Goal: Task Accomplishment & Management: Use online tool/utility

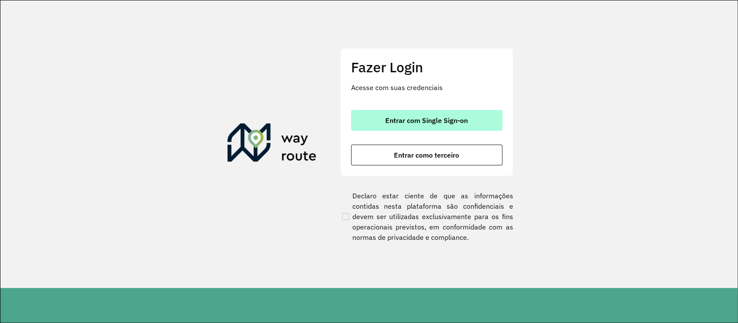
click at [450, 125] on button "Entrar com Single Sign-on" at bounding box center [426, 120] width 151 height 21
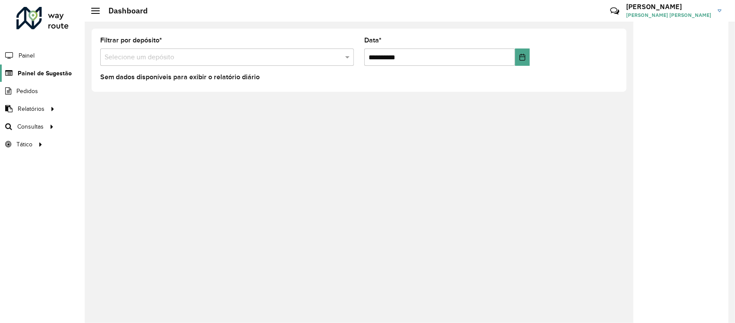
click at [38, 69] on span "Painel de Sugestão" at bounding box center [45, 73] width 54 height 9
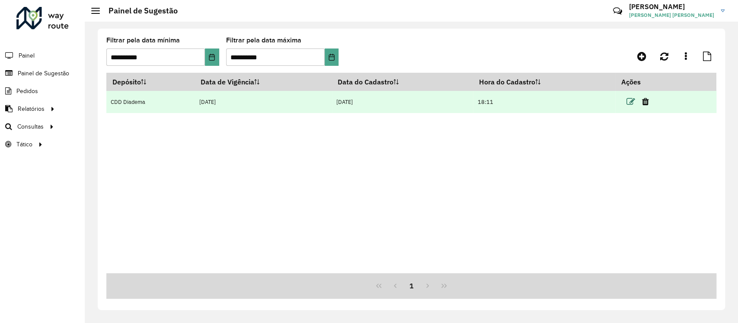
click at [633, 100] on icon at bounding box center [630, 101] width 9 height 9
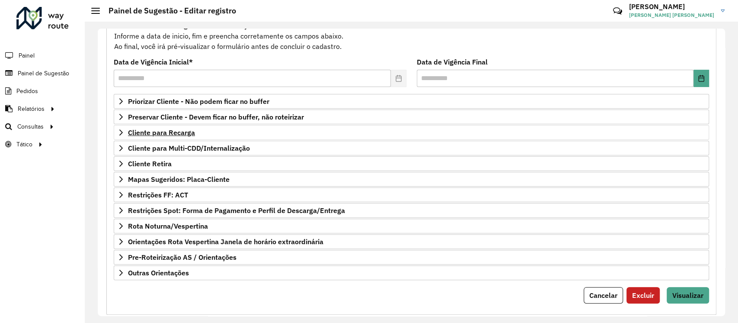
scroll to position [107, 0]
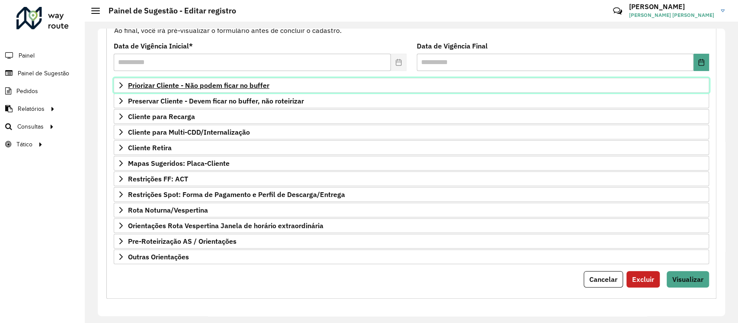
click at [129, 87] on span "Priorizar Cliente - Não podem ficar no buffer" at bounding box center [198, 85] width 141 height 7
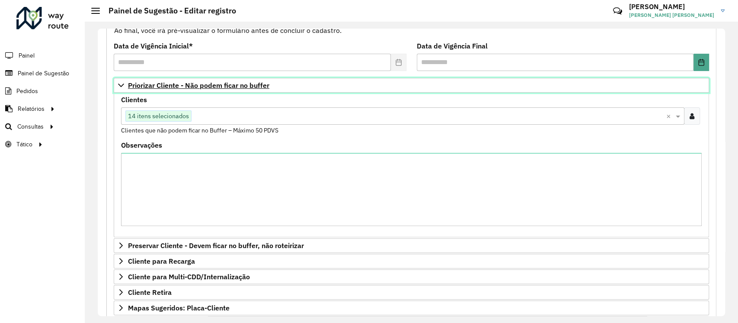
click at [129, 87] on span "Priorizar Cliente - Não podem ficar no buffer" at bounding box center [198, 85] width 141 height 7
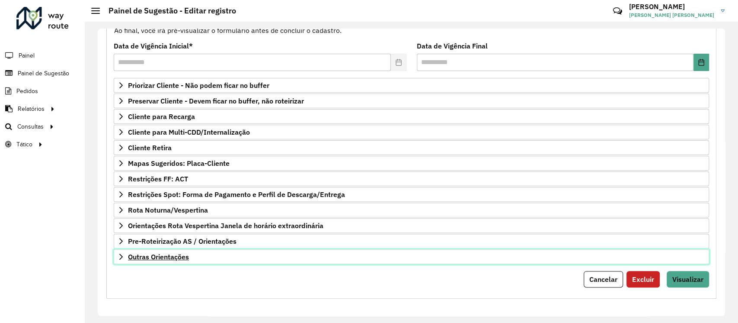
click at [145, 253] on span "Outras Orientações" at bounding box center [158, 256] width 61 height 7
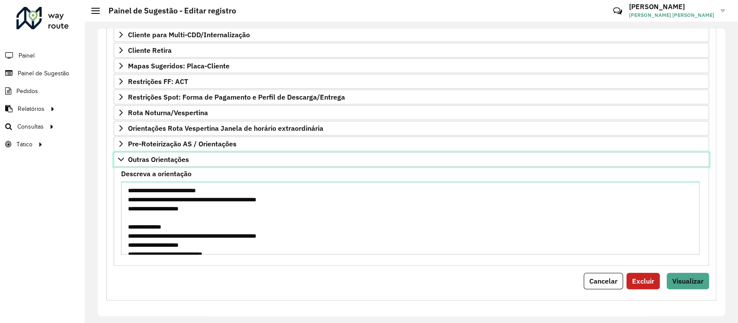
scroll to position [206, 0]
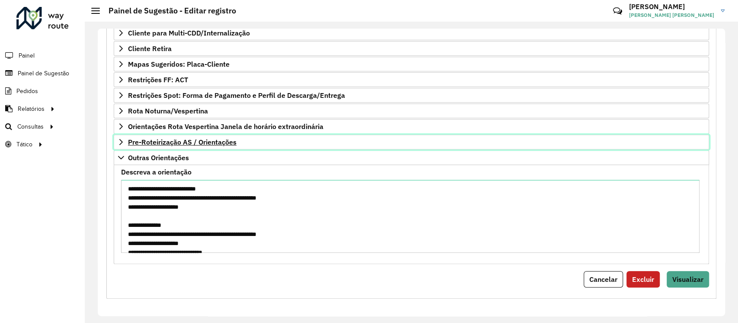
click at [176, 139] on span "Pre-Roteirização AS / Orientações" at bounding box center [182, 141] width 109 height 7
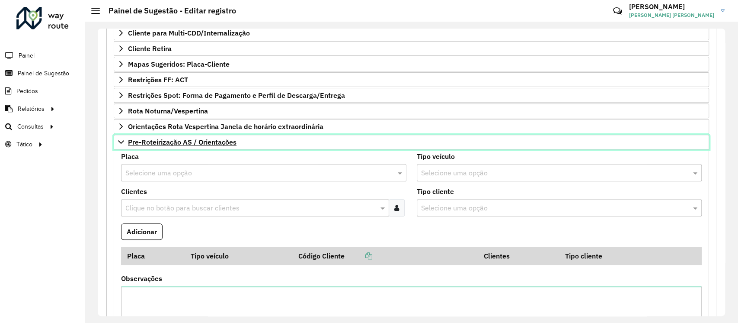
click at [176, 138] on span "Pre-Roteirização AS / Orientações" at bounding box center [182, 141] width 109 height 7
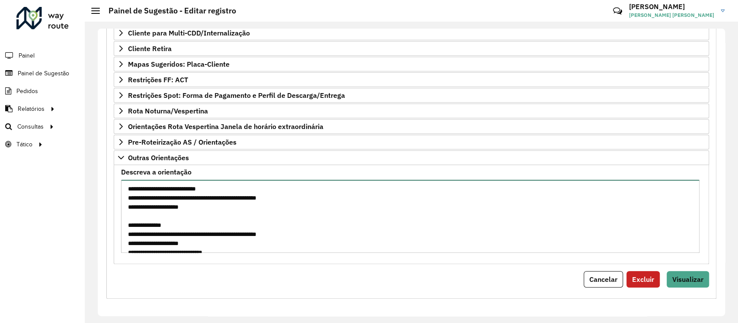
drag, startPoint x: 208, startPoint y: 205, endPoint x: 162, endPoint y: 210, distance: 46.1
click at [151, 207] on textarea "**********" at bounding box center [410, 215] width 578 height 73
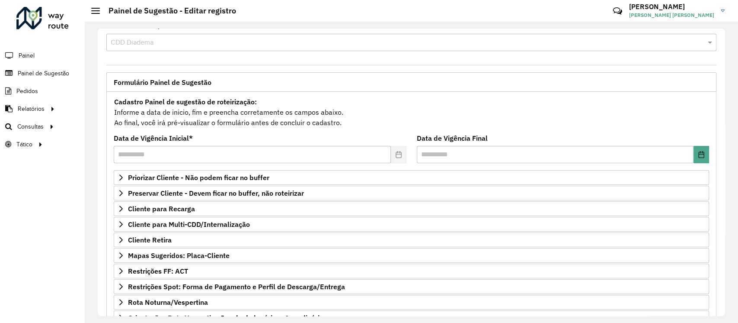
scroll to position [0, 0]
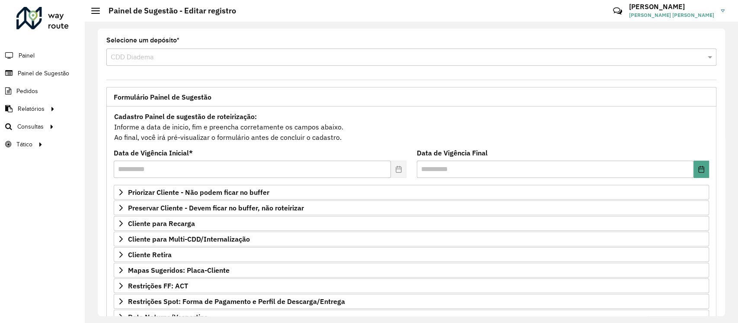
click at [355, 111] on div "Cadastro Painel de sugestão de roteirização: Informe a data de inicio, fim e pr…" at bounding box center [411, 127] width 595 height 32
click at [465, 175] on input "text" at bounding box center [555, 168] width 277 height 17
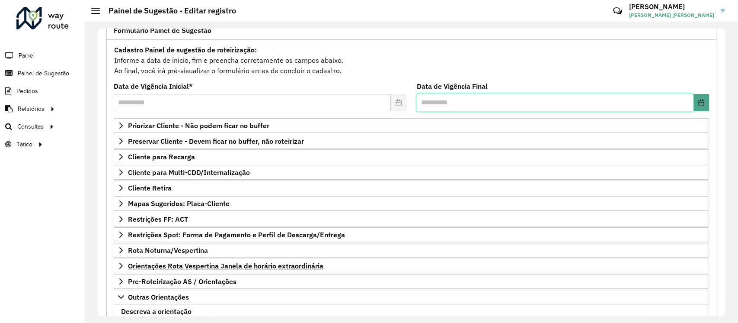
scroll to position [206, 0]
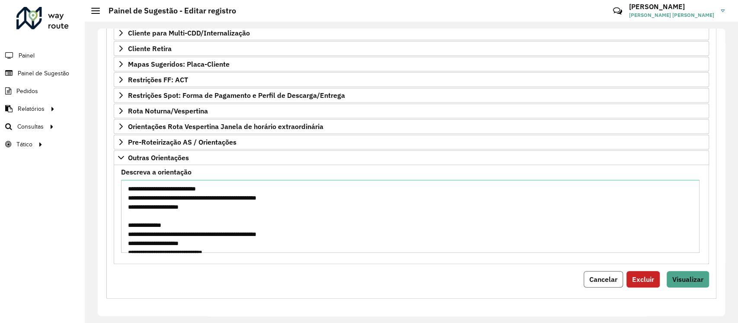
click at [596, 277] on span "Cancelar" at bounding box center [603, 279] width 28 height 9
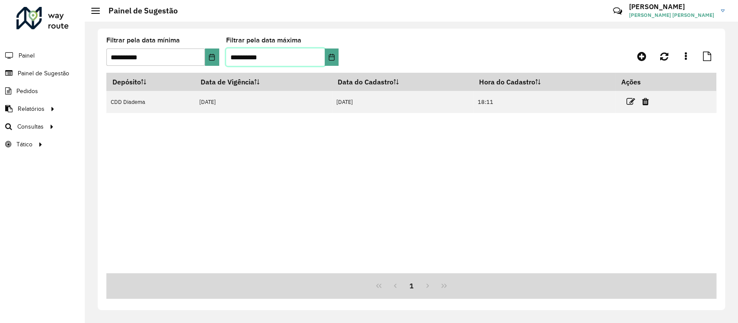
click at [300, 59] on input "**********" at bounding box center [275, 56] width 99 height 17
click at [325, 54] on button "Choose Date" at bounding box center [332, 56] width 14 height 17
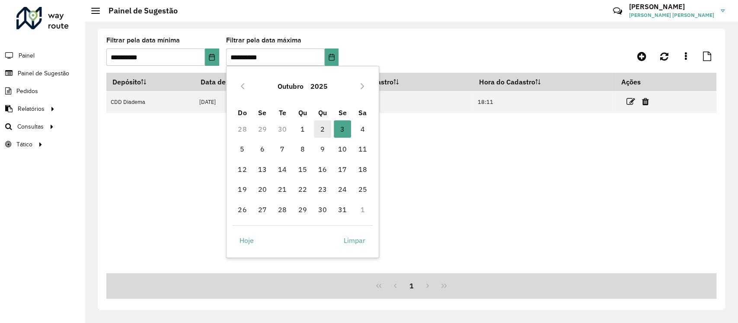
click at [325, 135] on span "2" at bounding box center [322, 128] width 17 height 17
type input "**********"
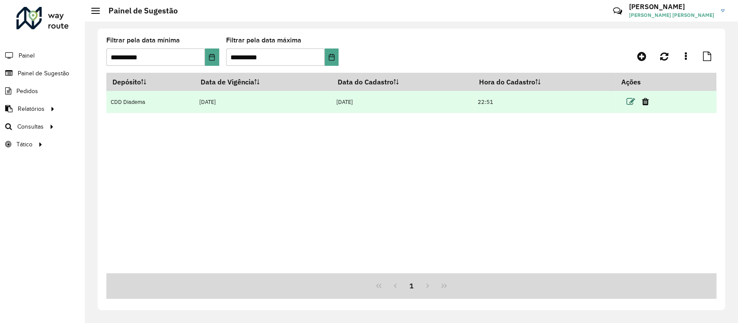
click at [631, 102] on icon at bounding box center [630, 101] width 9 height 9
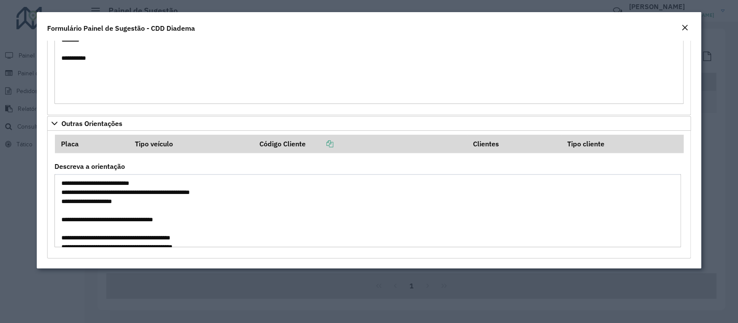
click at [682, 24] on em "Close" at bounding box center [684, 27] width 7 height 7
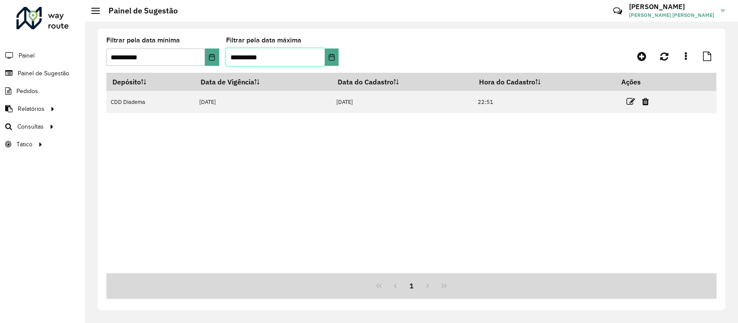
click at [274, 54] on input "**********" at bounding box center [275, 56] width 99 height 17
click at [329, 55] on icon "Choose Date" at bounding box center [332, 57] width 6 height 7
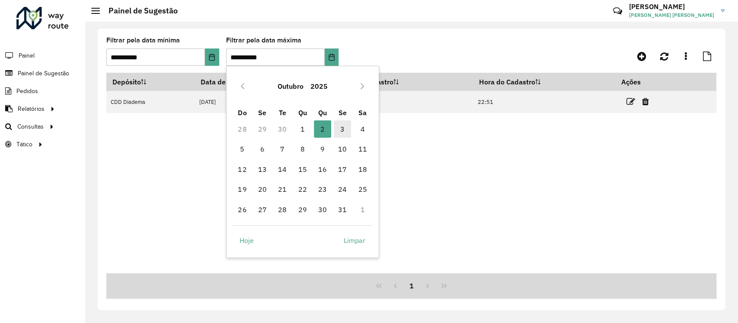
click at [339, 131] on span "3" at bounding box center [342, 128] width 17 height 17
type input "**********"
